Goal: Task Accomplishment & Management: Complete application form

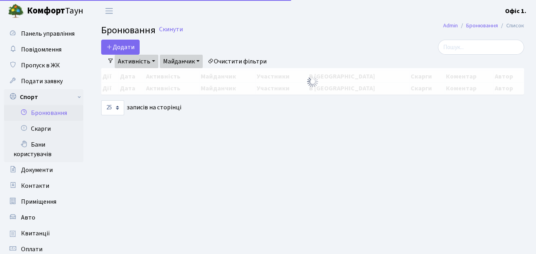
select select "25"
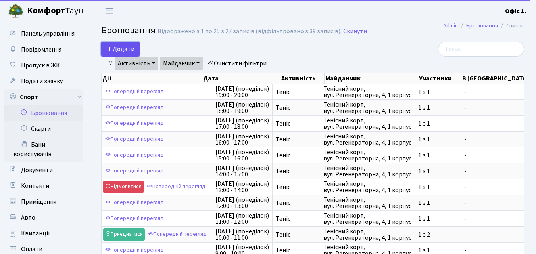
click at [118, 47] on button "Додати" at bounding box center [120, 49] width 38 height 15
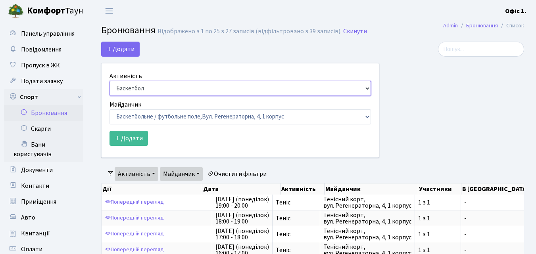
click at [363, 86] on select "Баскетбол Волейбол Йога Катання на роликах Настільний теніс Теніс Футбол Фітнес" at bounding box center [239, 88] width 261 height 15
select select "1"
click at [109, 81] on select "Баскетбол Волейбол Йога Катання на роликах Настільний теніс Теніс Футбол Фітнес" at bounding box center [239, 88] width 261 height 15
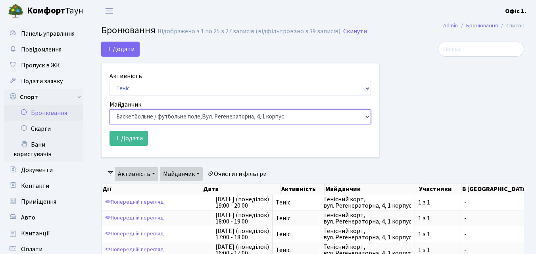
click at [364, 114] on select "Баскетбольне / футбольне поле, Вул. Регенераторна, 4, 1 корпус Баскетбольне пол…" at bounding box center [239, 116] width 261 height 15
select select "1"
click at [109, 109] on select "Баскетбольне / футбольне поле, Вул. Регенераторна, 4, 1 корпус Баскетбольне пол…" at bounding box center [239, 116] width 261 height 15
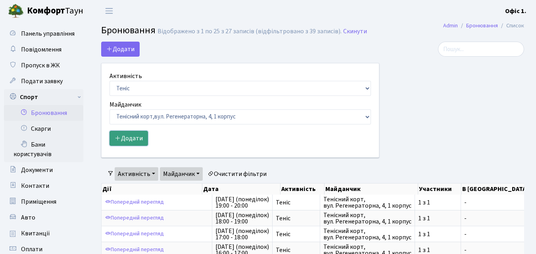
click at [136, 138] on button "Додати" at bounding box center [128, 138] width 38 height 15
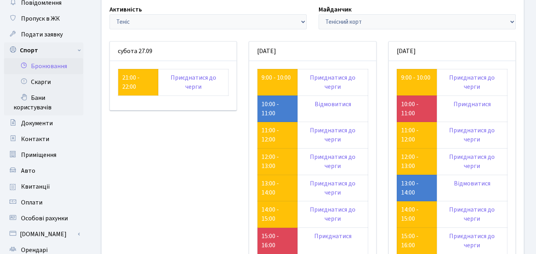
scroll to position [40, 0]
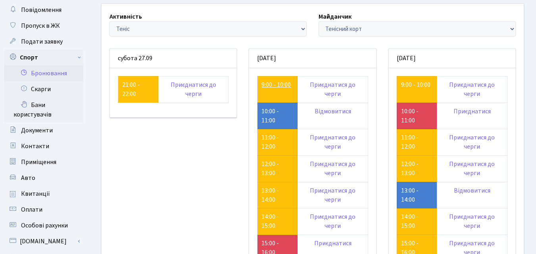
click at [271, 85] on link "9:00 - 10:00" at bounding box center [275, 85] width 29 height 9
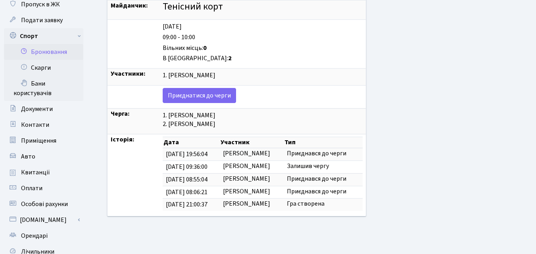
scroll to position [79, 0]
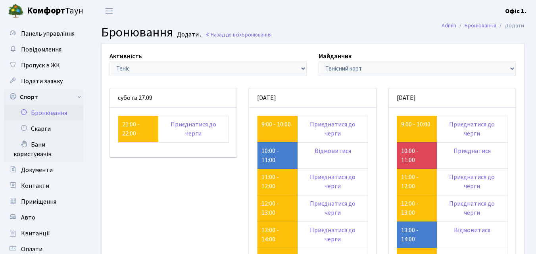
scroll to position [40, 0]
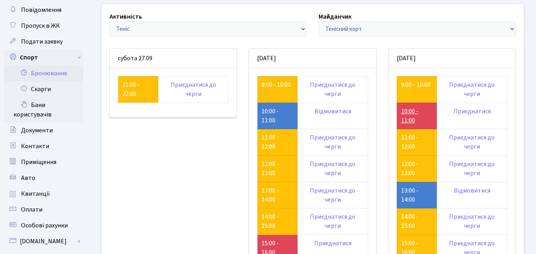
click at [411, 120] on link "10:00 - 11:00" at bounding box center [409, 116] width 17 height 18
click at [402, 163] on link "12:00 - 13:00" at bounding box center [409, 169] width 17 height 18
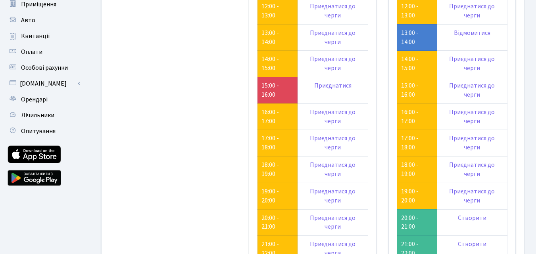
scroll to position [278, 0]
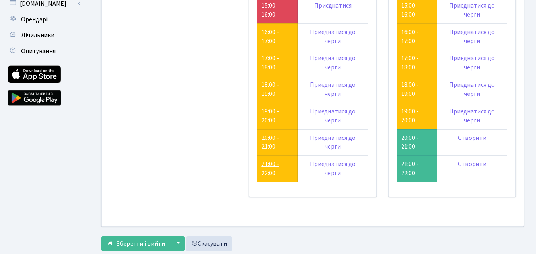
click at [270, 165] on link "21:00 - 22:00" at bounding box center [269, 169] width 17 height 18
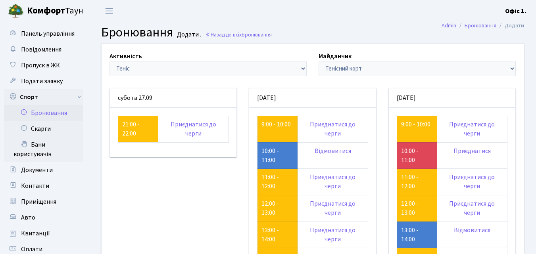
scroll to position [40, 0]
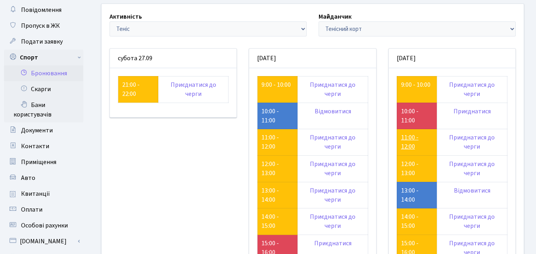
click at [404, 142] on link "11:00 - 12:00" at bounding box center [409, 142] width 17 height 18
click at [405, 218] on link "14:00 - 15:00" at bounding box center [409, 222] width 17 height 18
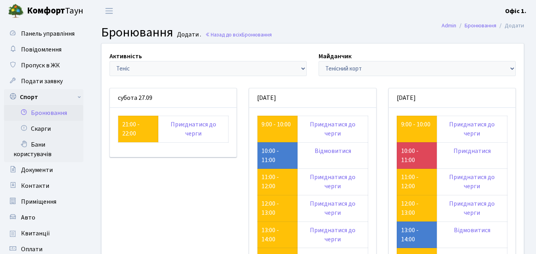
click at [127, 120] on link "21:00 - 22:00" at bounding box center [130, 129] width 17 height 18
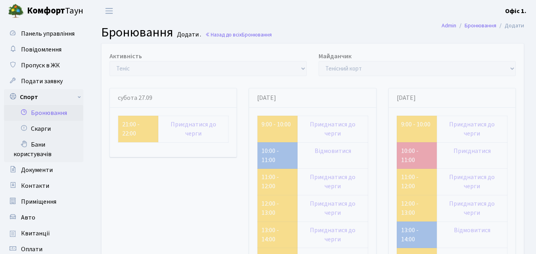
scroll to position [40, 0]
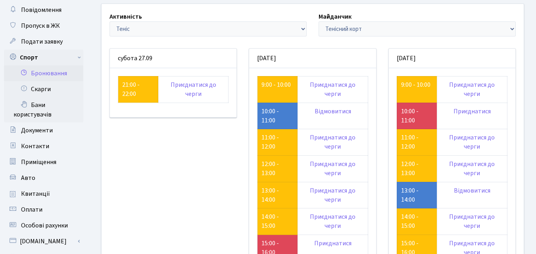
scroll to position [40, 0]
click at [268, 119] on link "10:00 - 11:00" at bounding box center [269, 116] width 17 height 18
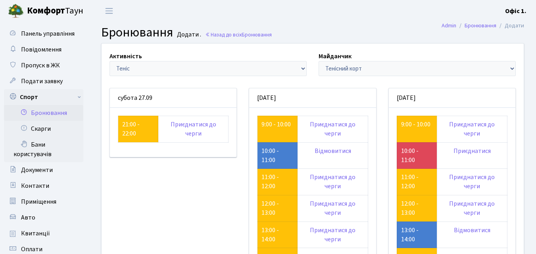
scroll to position [40, 0]
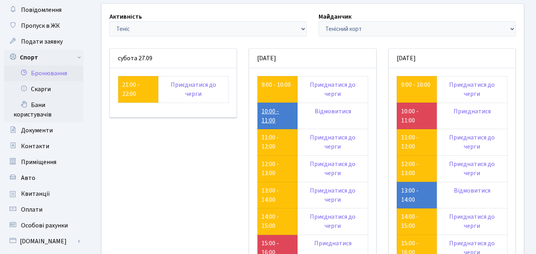
click at [267, 111] on link "10:00 - 11:00" at bounding box center [269, 116] width 17 height 18
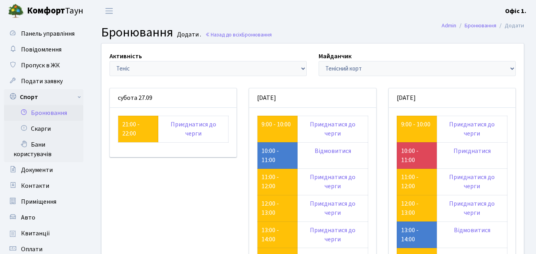
scroll to position [40, 0]
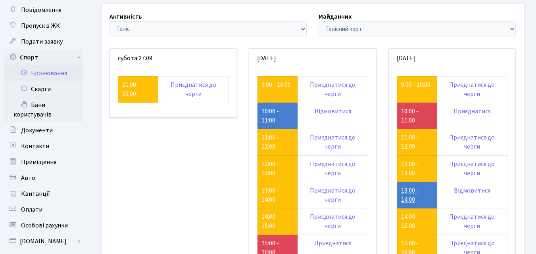
click at [406, 197] on link "13:00 - 14:00" at bounding box center [409, 195] width 17 height 18
click at [413, 171] on link "12:00 - 13:00" at bounding box center [409, 169] width 17 height 18
click at [414, 220] on link "14:00 - 15:00" at bounding box center [409, 222] width 17 height 18
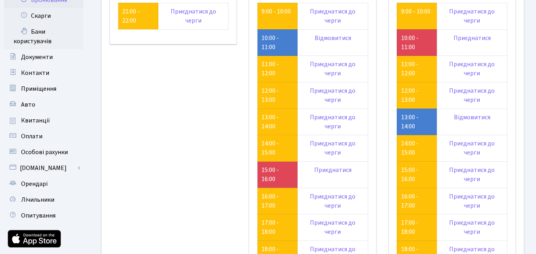
scroll to position [119, 0]
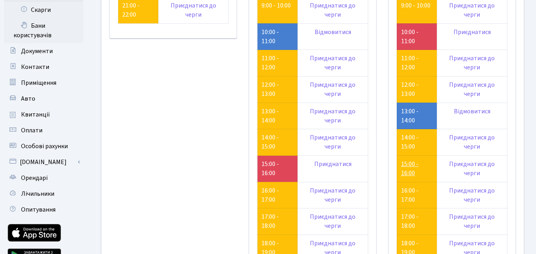
click at [407, 167] on link "15:00 - 16:00" at bounding box center [409, 169] width 17 height 18
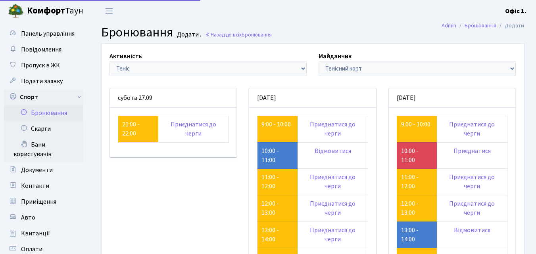
scroll to position [119, 0]
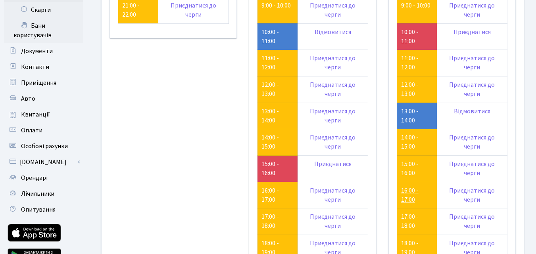
click at [409, 195] on link "16:00 - 17:00" at bounding box center [409, 195] width 17 height 18
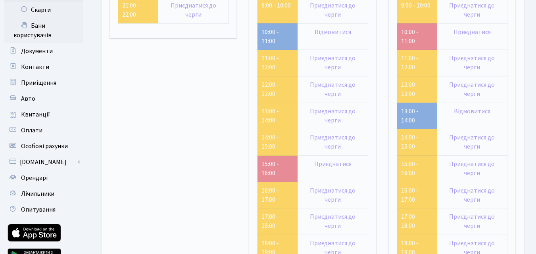
scroll to position [119, 0]
click at [265, 40] on link "10:00 - 11:00" at bounding box center [269, 37] width 17 height 18
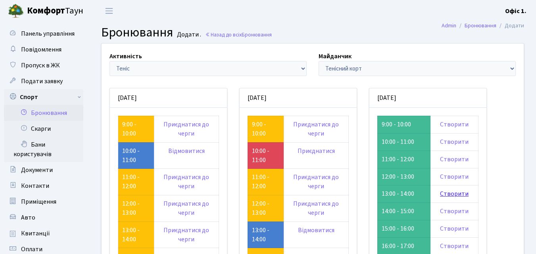
click at [457, 194] on link "Створити" at bounding box center [454, 194] width 29 height 9
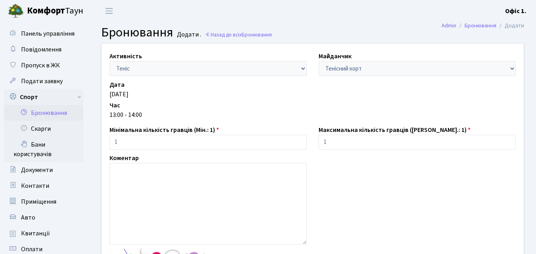
scroll to position [79, 0]
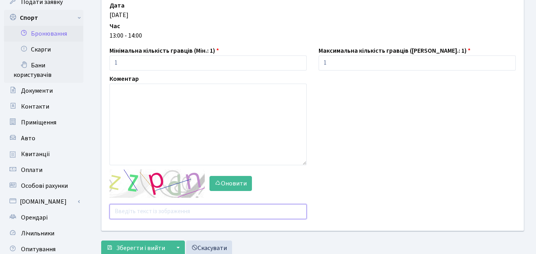
click at [138, 212] on input "text" at bounding box center [207, 211] width 197 height 15
type input "ес1фи"
drag, startPoint x: 153, startPoint y: 215, endPoint x: 99, endPoint y: 204, distance: 55.4
click at [101, 208] on div "Активність - Баскетбол Волейбол Йога Катання на роликах Настільний теніс [PERSO…" at bounding box center [313, 97] width 434 height 267
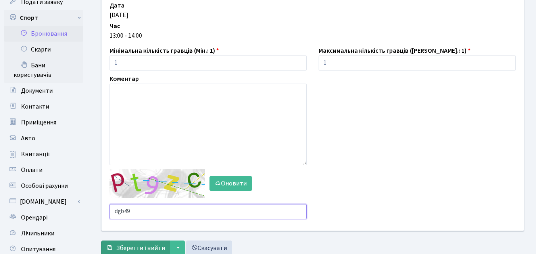
type input "dgb49"
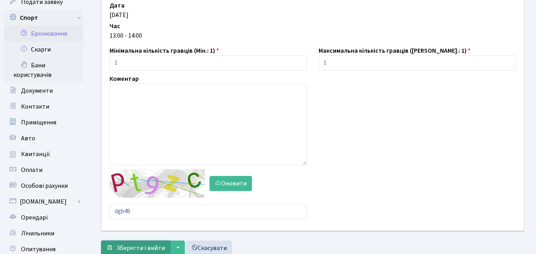
click at [140, 243] on button "Зберегти і вийти" at bounding box center [135, 248] width 69 height 15
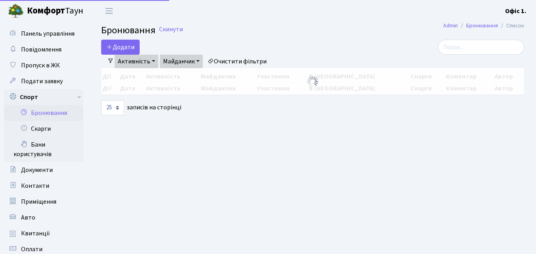
select select "25"
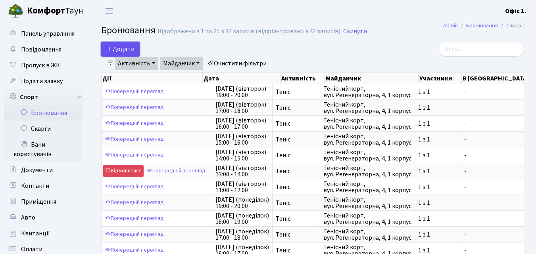
click at [117, 48] on button "Додати" at bounding box center [120, 49] width 38 height 15
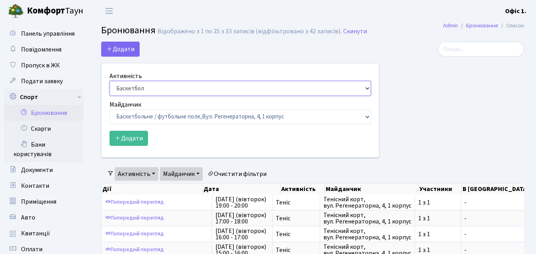
click at [363, 87] on select "Баскетбол Волейбол Йога Катання на роликах Настільний теніс Теніс Футбол Фітнес" at bounding box center [239, 88] width 261 height 15
select select "1"
click at [109, 81] on select "Баскетбол Волейбол Йога Катання на роликах Настільний теніс Теніс Футбол Фітнес" at bounding box center [239, 88] width 261 height 15
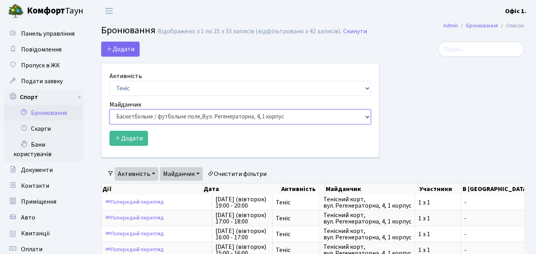
click at [363, 116] on select "Баскетбольне / футбольне поле, Вул. Регенераторна, 4, 1 корпус Баскетбольне пол…" at bounding box center [239, 116] width 261 height 15
select select "1"
click at [109, 109] on select "Баскетбольне / футбольне поле, Вул. Регенераторна, 4, 1 корпус Баскетбольне пол…" at bounding box center [239, 116] width 261 height 15
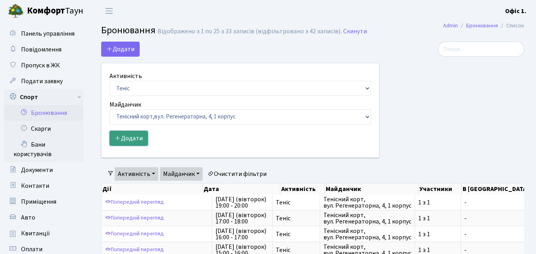
click at [132, 137] on button "Додати" at bounding box center [128, 138] width 38 height 15
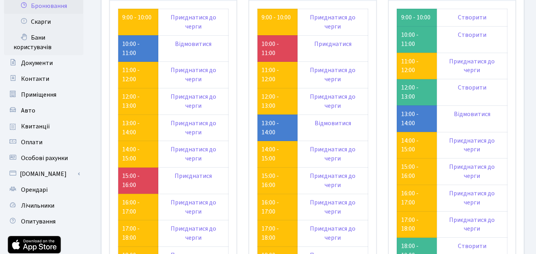
scroll to position [119, 0]
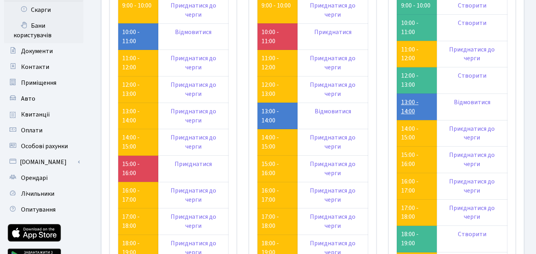
click at [408, 108] on link "13:00 - 14:00" at bounding box center [409, 107] width 17 height 18
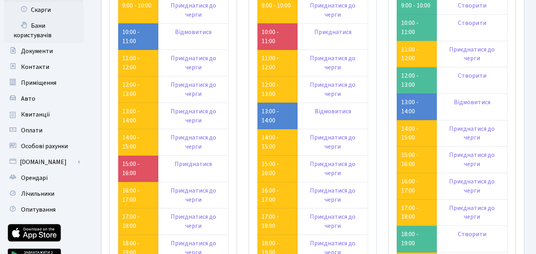
scroll to position [79, 0]
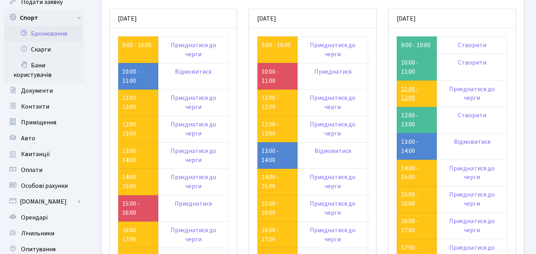
click at [410, 96] on link "11:00 - 12:00" at bounding box center [409, 94] width 17 height 18
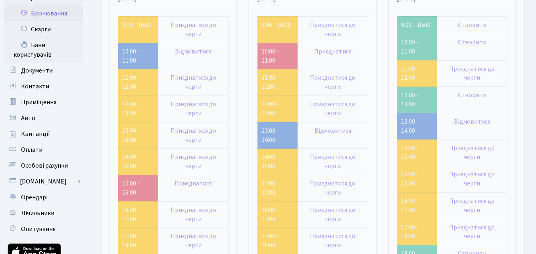
scroll to position [119, 0]
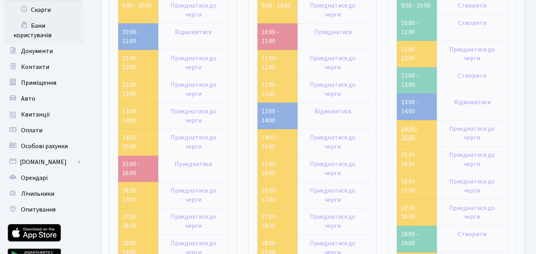
click at [409, 133] on link "14:00 - 15:00" at bounding box center [409, 134] width 17 height 18
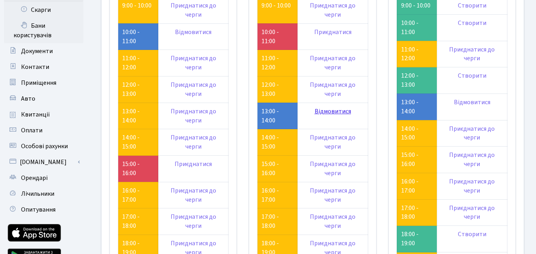
scroll to position [119, 0]
click at [413, 161] on link "15:00 - 16:00" at bounding box center [409, 160] width 17 height 18
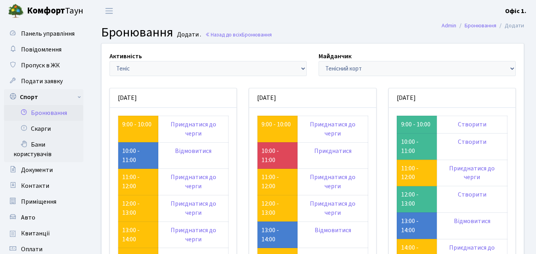
scroll to position [119, 0]
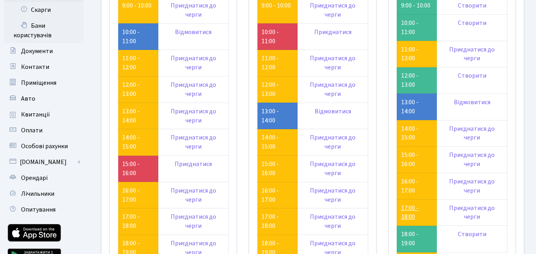
click at [403, 211] on link "17:00 - 18:00" at bounding box center [409, 213] width 17 height 18
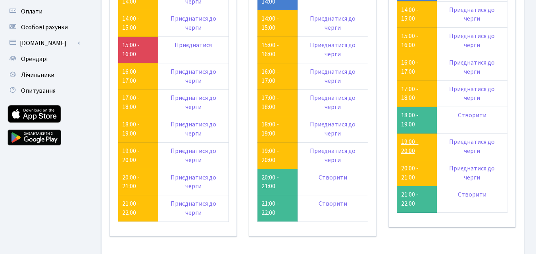
click at [411, 149] on link "19:00 - 20:00" at bounding box center [409, 147] width 17 height 18
click at [403, 178] on link "20:00 - 21:00" at bounding box center [409, 173] width 17 height 18
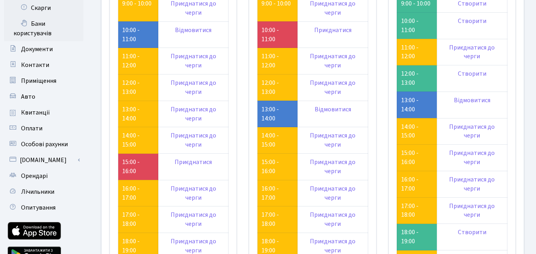
scroll to position [119, 0]
